Goal: Information Seeking & Learning: Learn about a topic

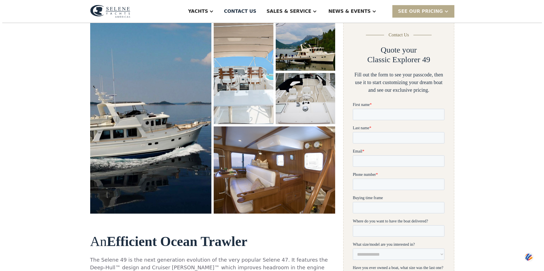
scroll to position [114, 0]
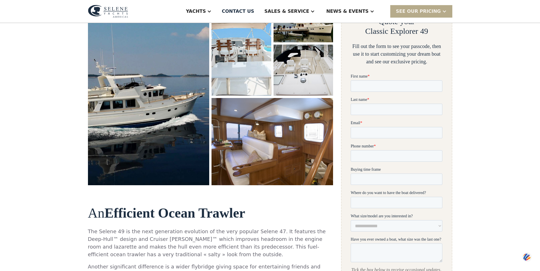
click at [302, 133] on img "open lightbox" at bounding box center [272, 142] width 129 height 92
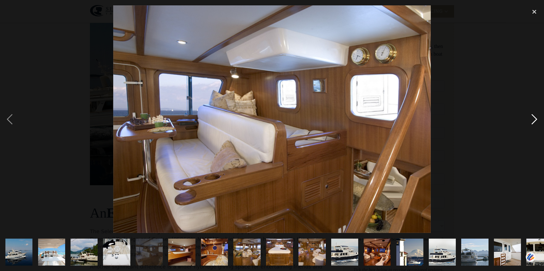
click at [533, 120] on div "next image" at bounding box center [534, 119] width 19 height 228
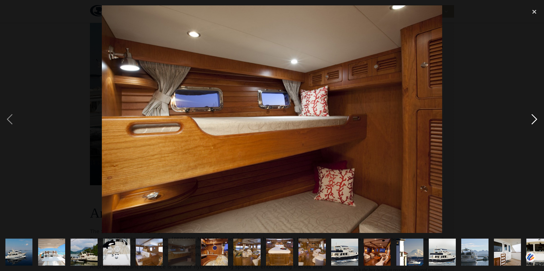
click at [533, 120] on div "next image" at bounding box center [534, 119] width 19 height 228
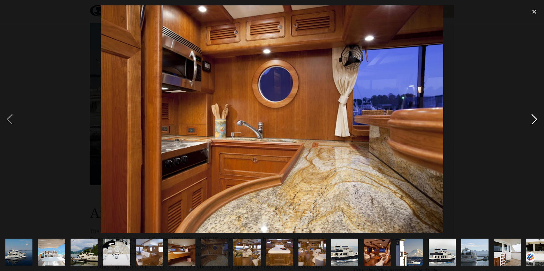
click at [533, 120] on div "next image" at bounding box center [534, 119] width 19 height 228
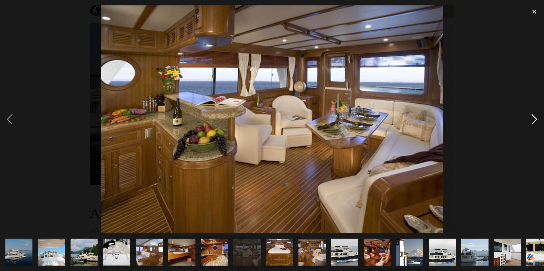
click at [533, 120] on div "next image" at bounding box center [534, 119] width 19 height 228
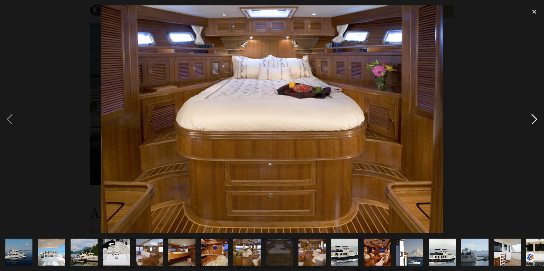
click at [533, 120] on div "next image" at bounding box center [534, 119] width 19 height 228
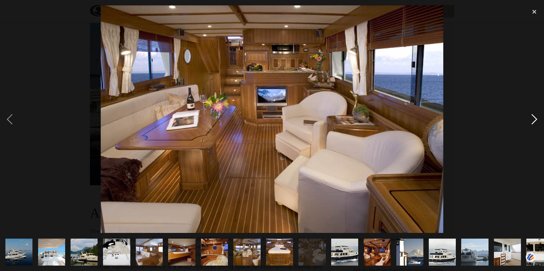
click at [533, 120] on div "next image" at bounding box center [534, 119] width 19 height 228
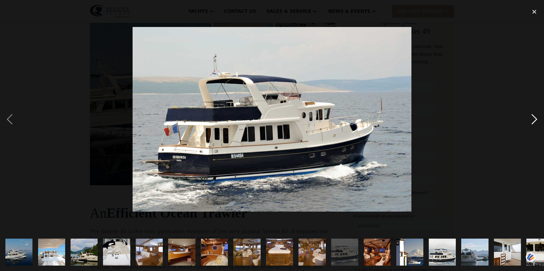
click at [533, 120] on div "next image" at bounding box center [534, 119] width 19 height 228
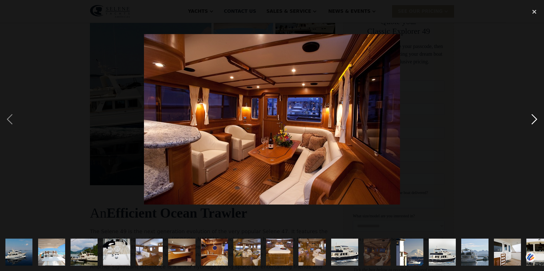
click at [533, 120] on div "next image" at bounding box center [534, 119] width 19 height 228
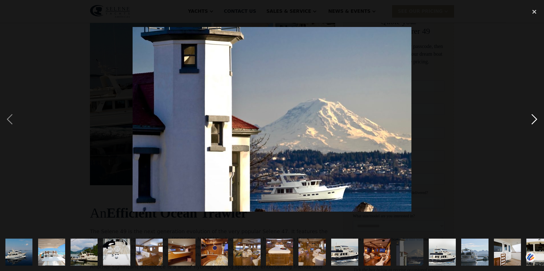
click at [533, 120] on div "next image" at bounding box center [534, 119] width 19 height 228
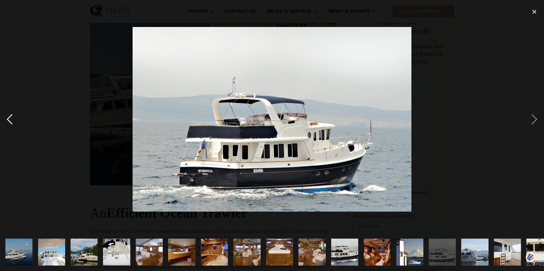
click at [8, 120] on div "previous image" at bounding box center [9, 119] width 19 height 228
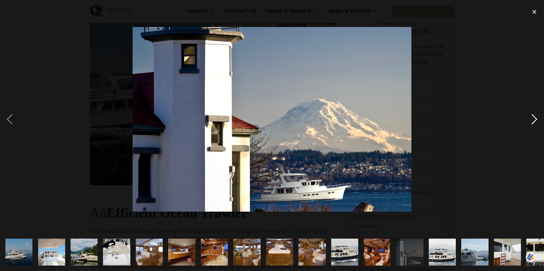
click at [534, 119] on div "next image" at bounding box center [534, 119] width 19 height 228
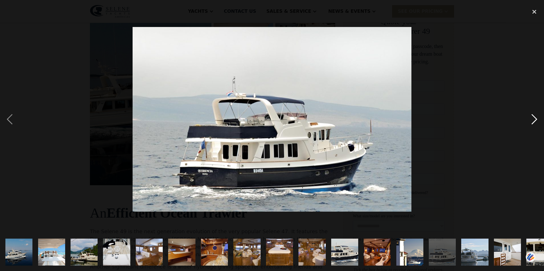
click at [534, 119] on div "next image" at bounding box center [534, 119] width 19 height 228
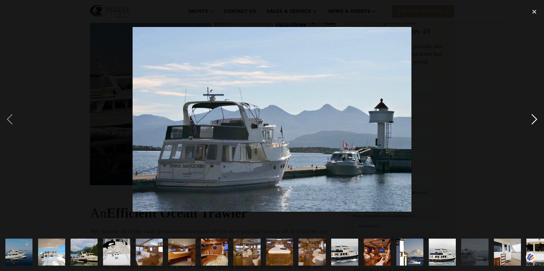
click at [534, 119] on div "next image" at bounding box center [534, 119] width 19 height 228
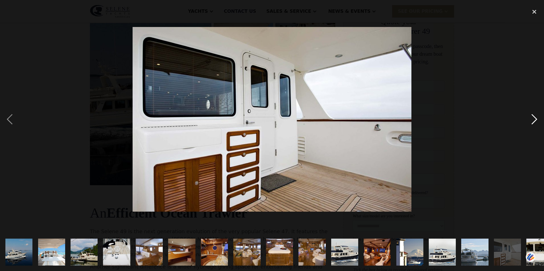
click at [534, 119] on div "next image" at bounding box center [534, 119] width 19 height 228
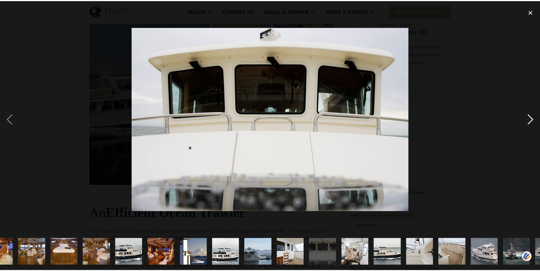
scroll to position [0, 275]
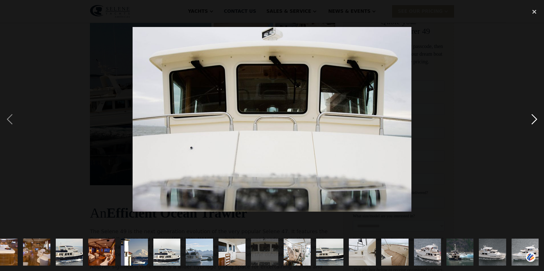
click at [534, 119] on div "next image" at bounding box center [534, 119] width 19 height 228
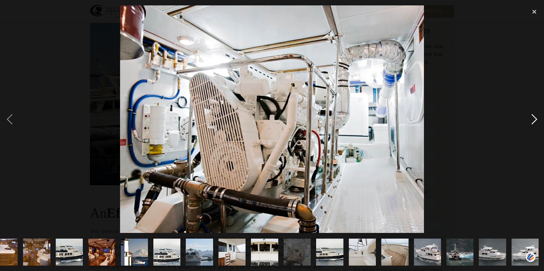
click at [534, 119] on div "next image" at bounding box center [534, 119] width 19 height 228
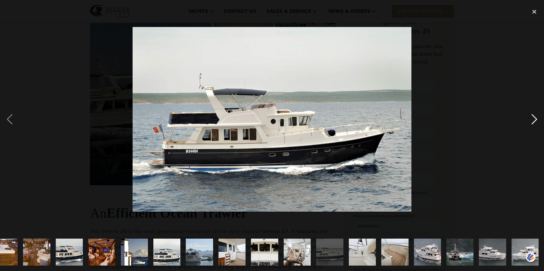
click at [534, 119] on div "next image" at bounding box center [534, 119] width 19 height 228
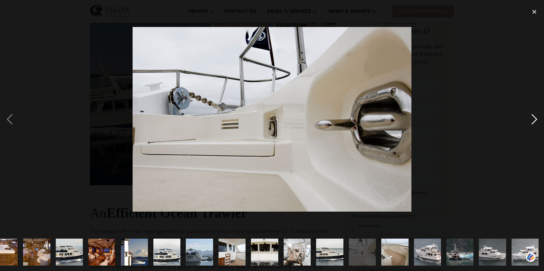
click at [534, 119] on div "next image" at bounding box center [534, 119] width 19 height 228
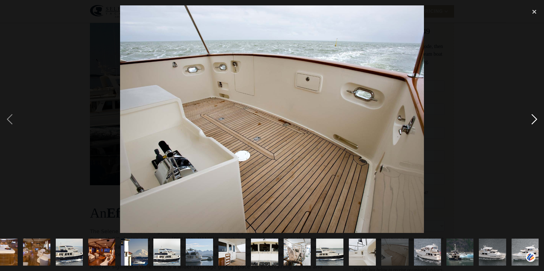
click at [534, 119] on div "next image" at bounding box center [534, 119] width 19 height 228
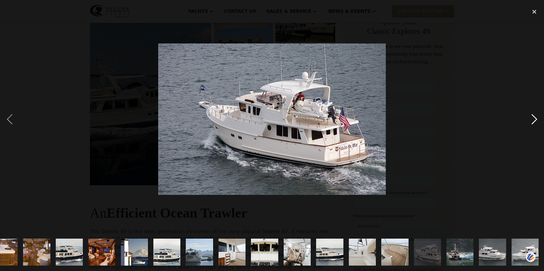
click at [534, 119] on div "next image" at bounding box center [534, 119] width 19 height 228
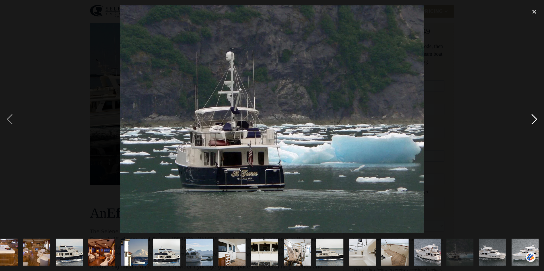
click at [534, 119] on div "next image" at bounding box center [534, 119] width 19 height 228
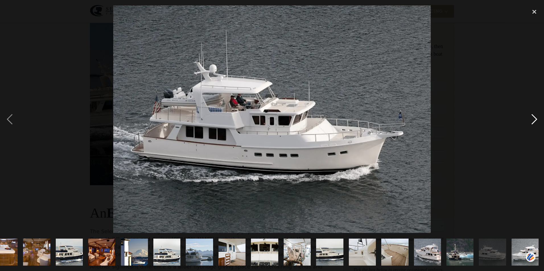
click at [534, 119] on div "next image" at bounding box center [534, 119] width 19 height 228
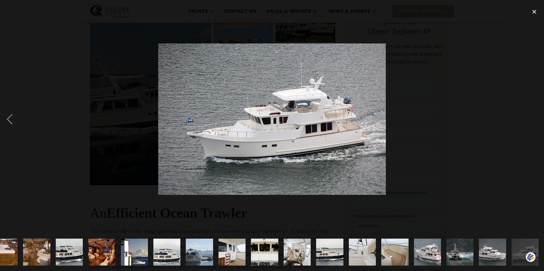
click at [534, 119] on div "next image" at bounding box center [534, 119] width 19 height 228
click at [533, 11] on div "close lightbox" at bounding box center [534, 11] width 19 height 13
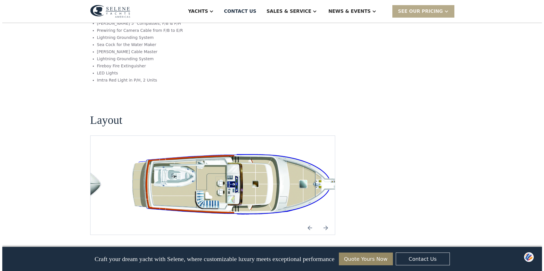
scroll to position [1024, 0]
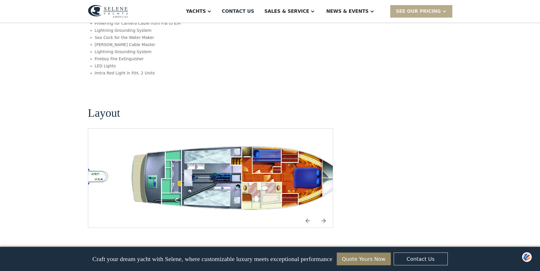
click at [300, 150] on img "open lightbox" at bounding box center [238, 179] width 236 height 72
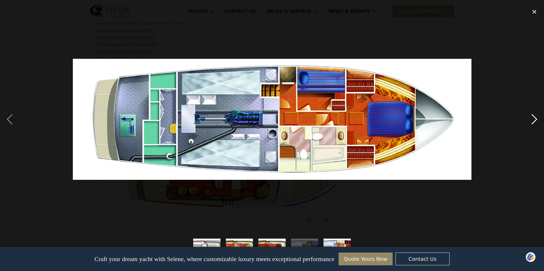
click at [533, 120] on div "next image" at bounding box center [534, 119] width 19 height 228
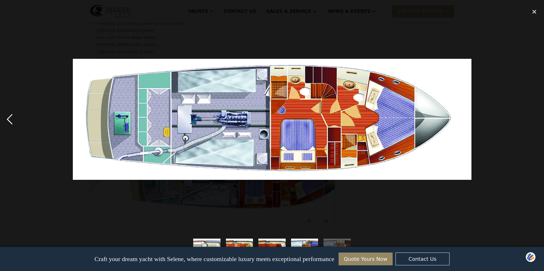
click at [9, 119] on div "previous image" at bounding box center [9, 119] width 19 height 228
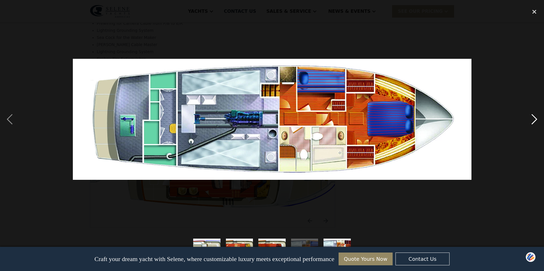
click at [536, 120] on div "next image" at bounding box center [534, 119] width 19 height 228
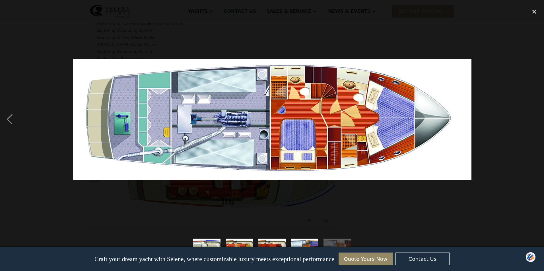
click at [536, 120] on div "next image" at bounding box center [534, 119] width 19 height 228
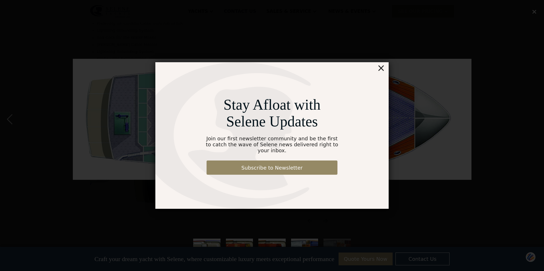
click at [382, 71] on div "×" at bounding box center [381, 67] width 8 height 11
